Goal: Information Seeking & Learning: Learn about a topic

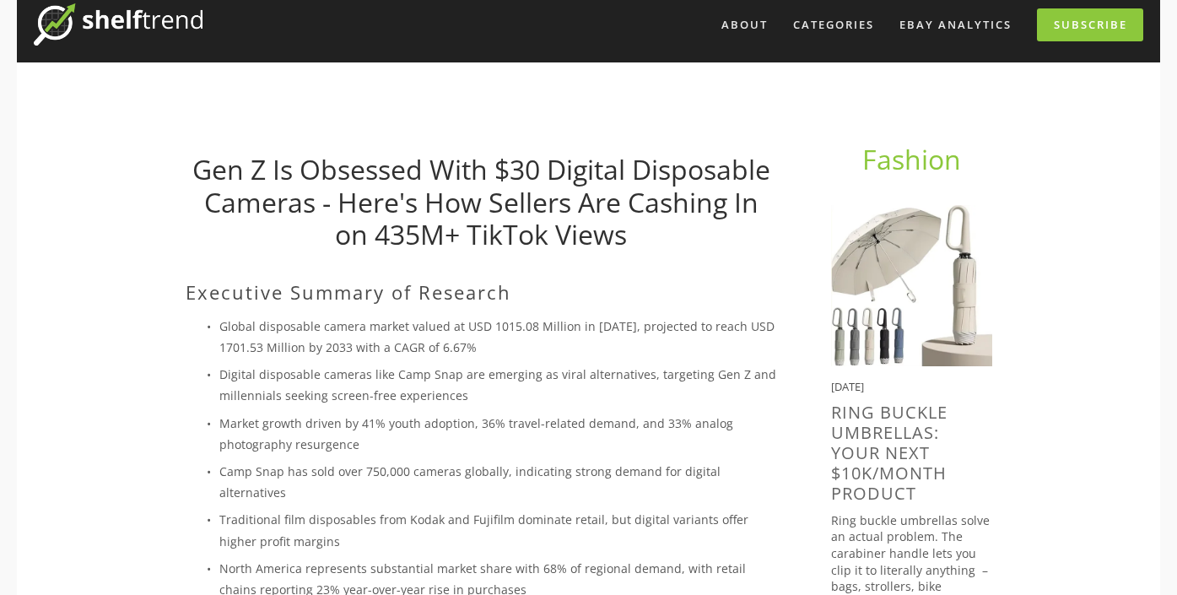
scroll to position [76, 0]
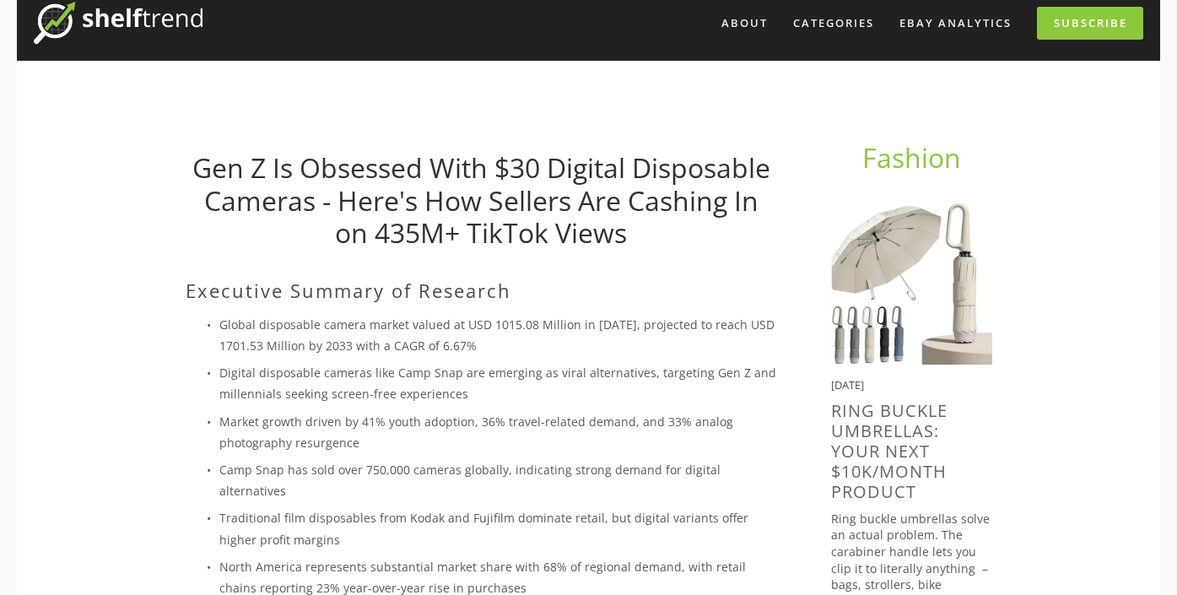
drag, startPoint x: 545, startPoint y: 166, endPoint x: 780, endPoint y: 34, distance: 270.1
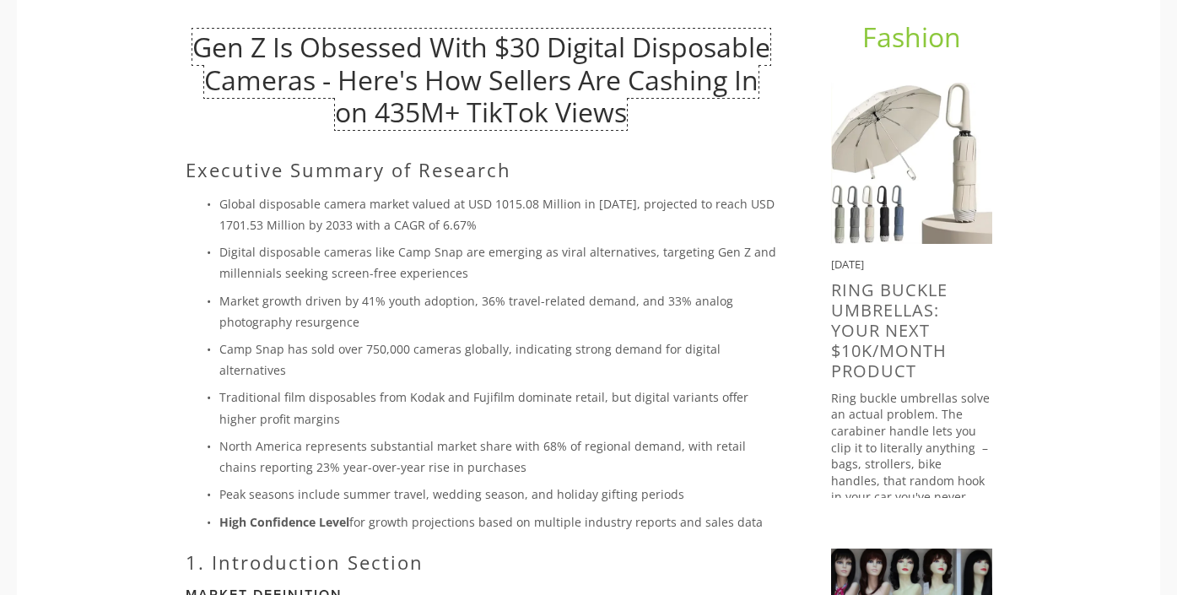
scroll to position [208, 0]
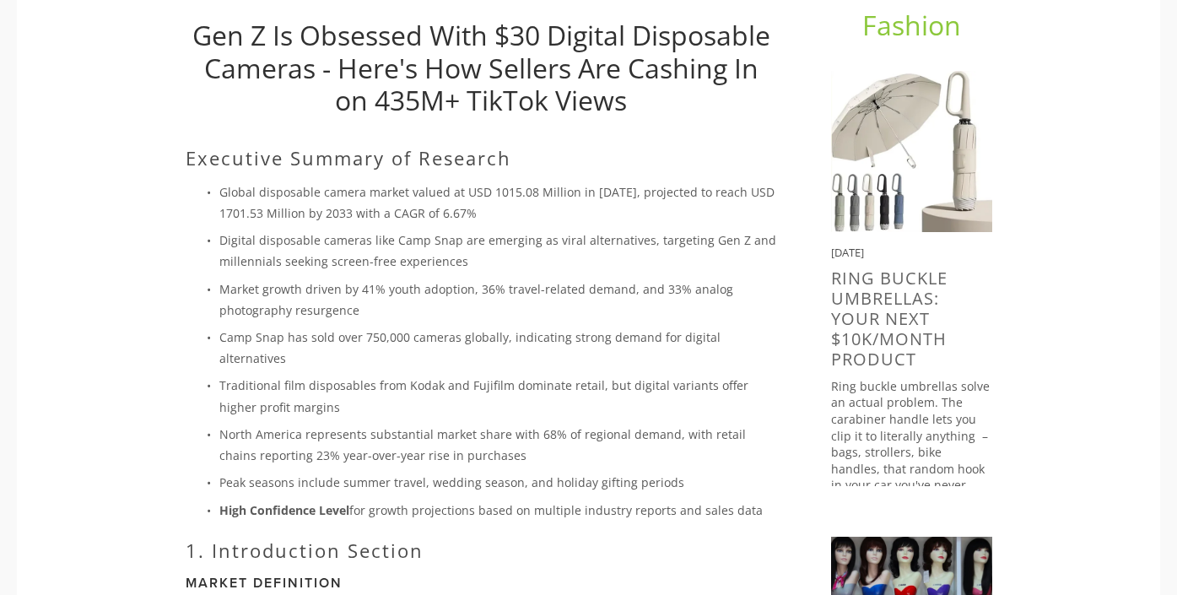
drag, startPoint x: 750, startPoint y: 487, endPoint x: 195, endPoint y: 195, distance: 627.3
click at [195, 195] on ul "Global disposable camera market valued at USD 1015.08 Million in [DATE], projec…" at bounding box center [481, 350] width 591 height 339
copy ul "Global disposable camera market valued at USD 1015.08 Million in [DATE], projec…"
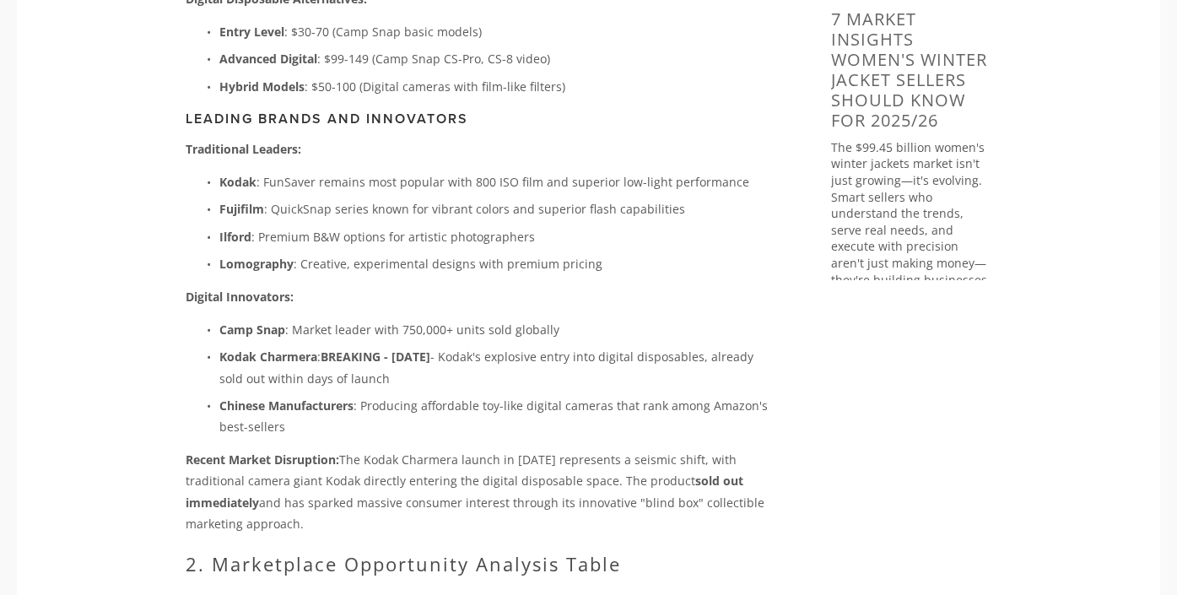
scroll to position [1441, 0]
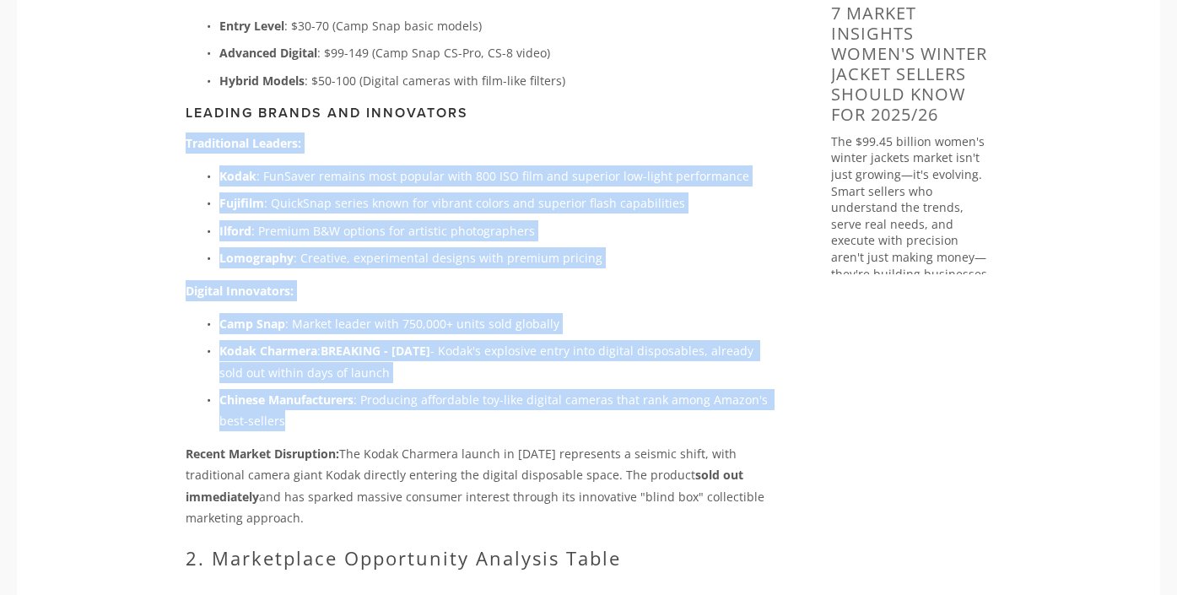
drag, startPoint x: 289, startPoint y: 398, endPoint x: 176, endPoint y: 119, distance: 301.0
copy div "Traditional Leaders: Kodak : FunSaver remains most popular with 800 ISO film an…"
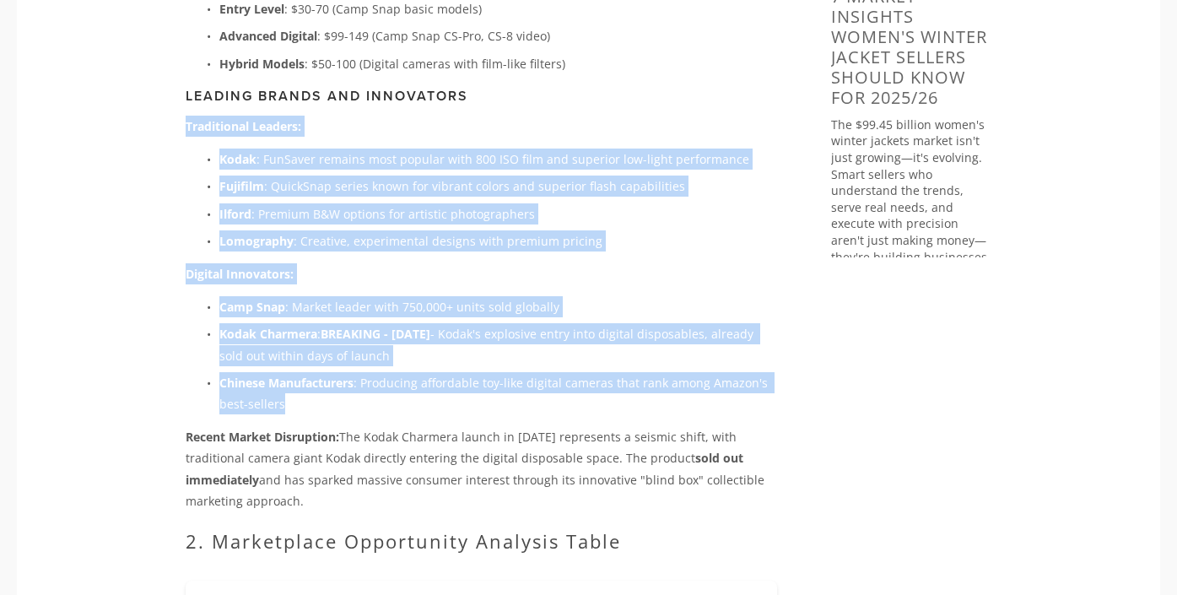
scroll to position [1460, 0]
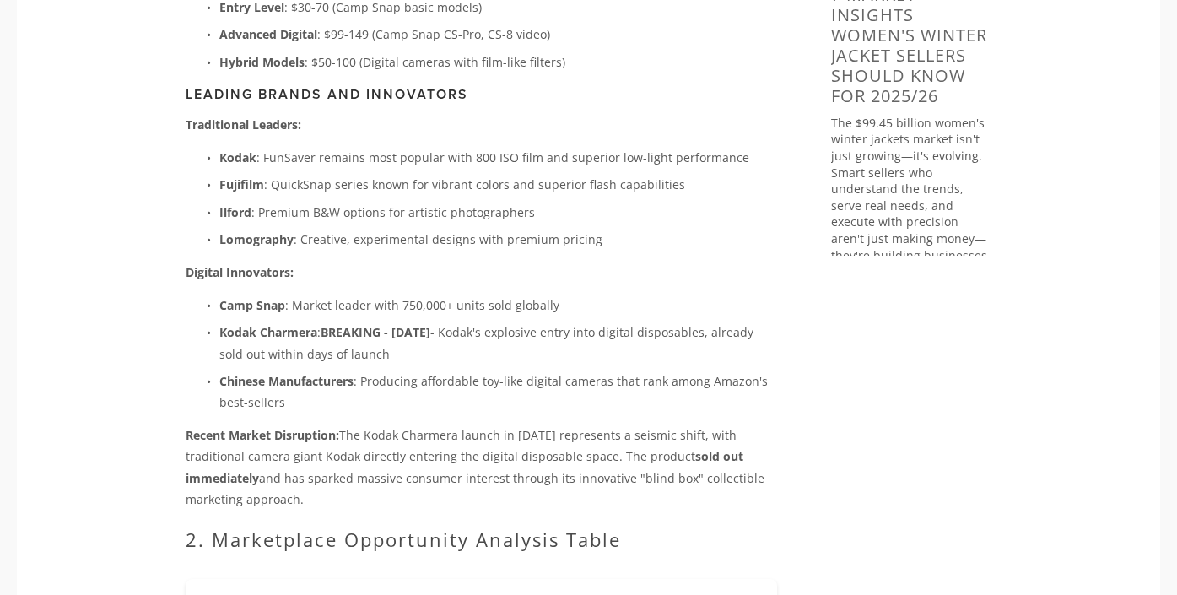
click at [300, 478] on p "Recent Market Disruption: The Kodak Charmera launch in [DATE] represents a seis…" at bounding box center [481, 466] width 591 height 85
click at [289, 480] on p "Recent Market Disruption: The Kodak Charmera launch in [DATE] represents a seis…" at bounding box center [481, 466] width 591 height 85
drag, startPoint x: 308, startPoint y: 480, endPoint x: 175, endPoint y: 409, distance: 150.2
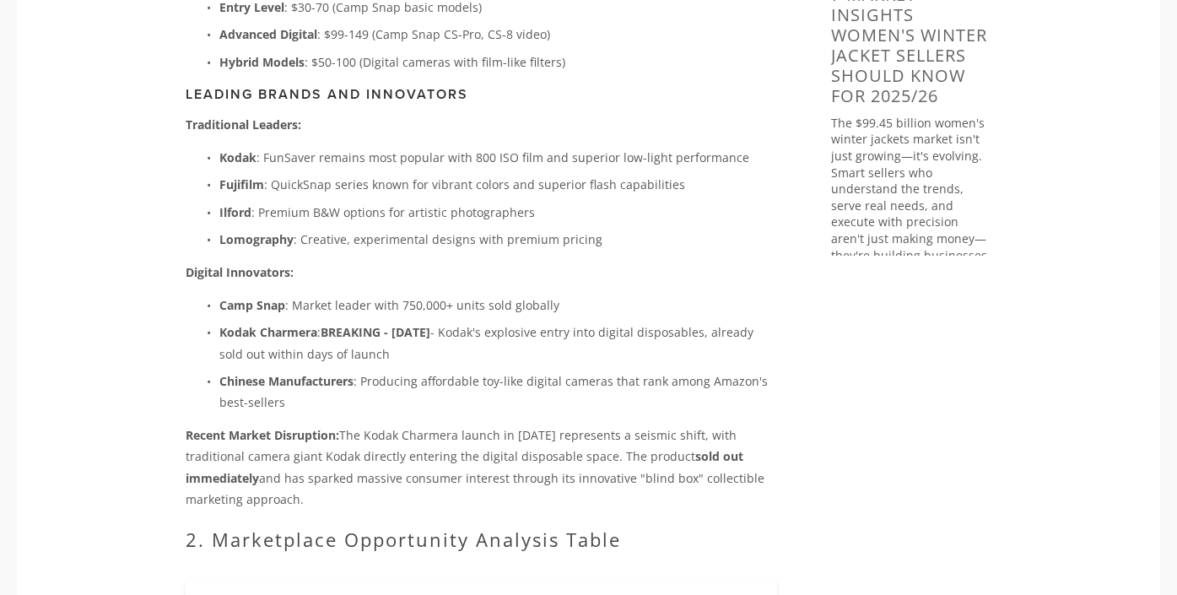
copy p "Recent Market Disruption: The Kodak Charmera launch in [DATE] represents a seis…"
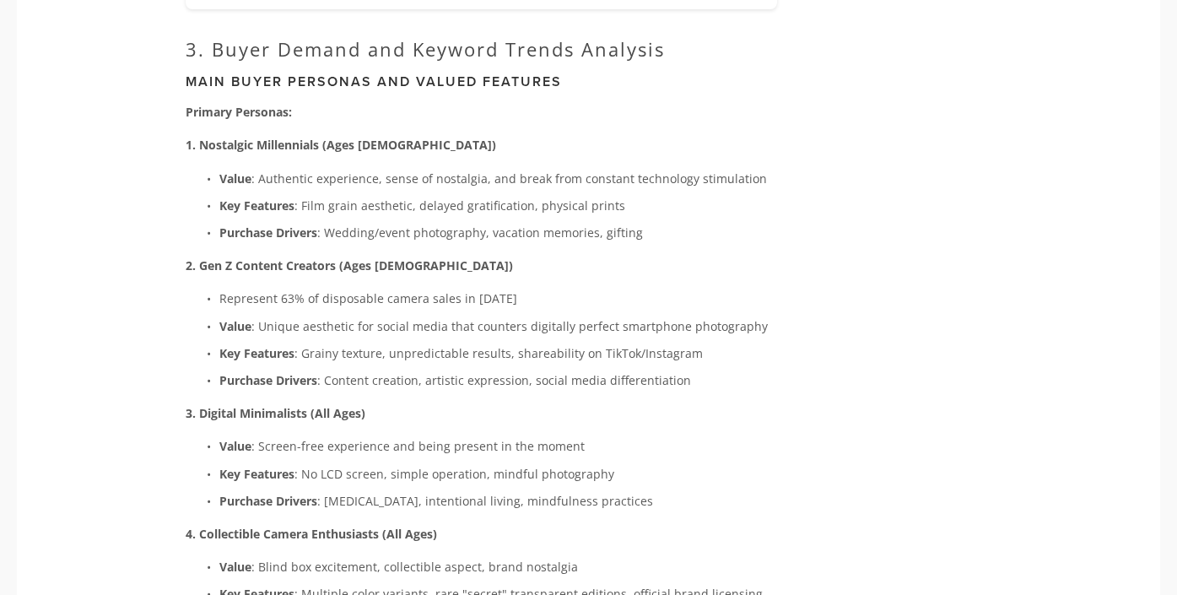
scroll to position [3217, 0]
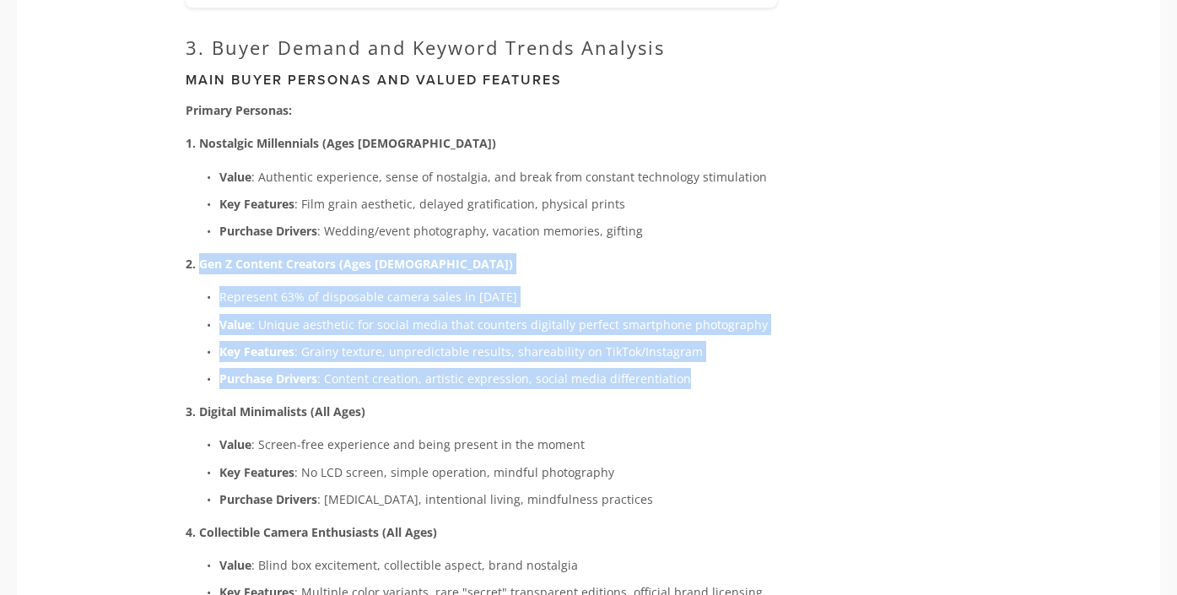
drag, startPoint x: 679, startPoint y: 358, endPoint x: 201, endPoint y: 244, distance: 491.8
copy div "Gen Z Content Creators (Ages [DEMOGRAPHIC_DATA]) Represent 63% of disposable ca…"
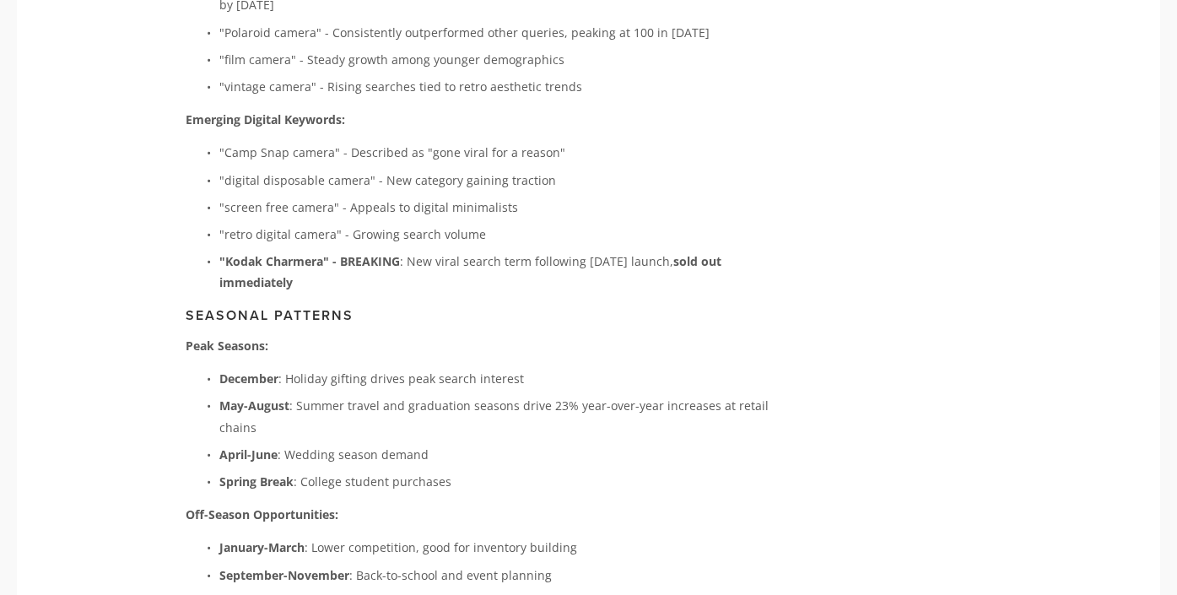
scroll to position [4100, 0]
